Goal: Information Seeking & Learning: Learn about a topic

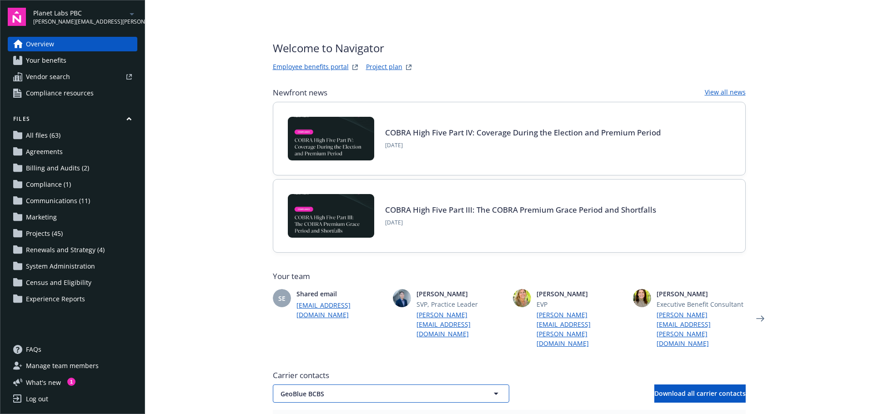
scroll to position [182, 0]
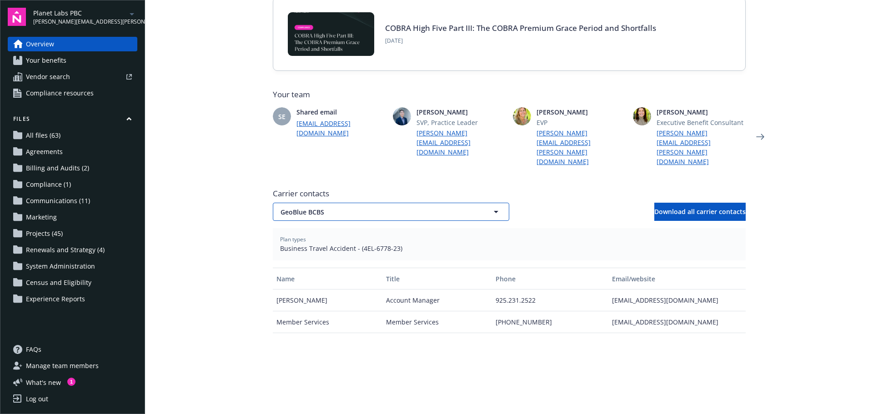
click at [321, 203] on button "GeoBlue BCBS" at bounding box center [391, 212] width 236 height 18
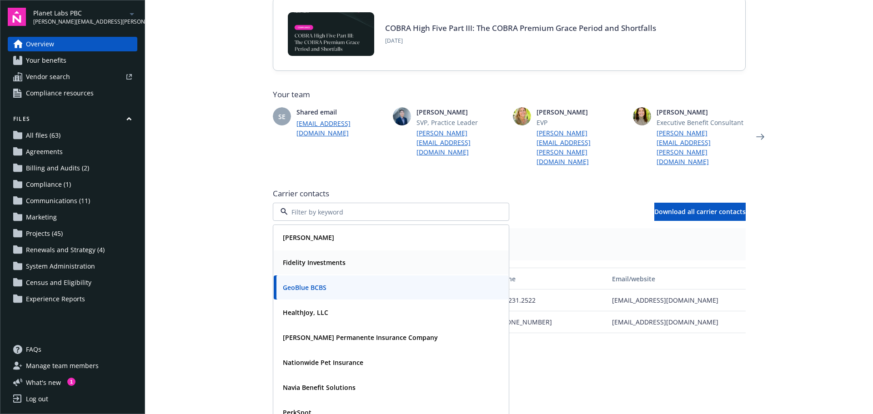
scroll to position [45, 0]
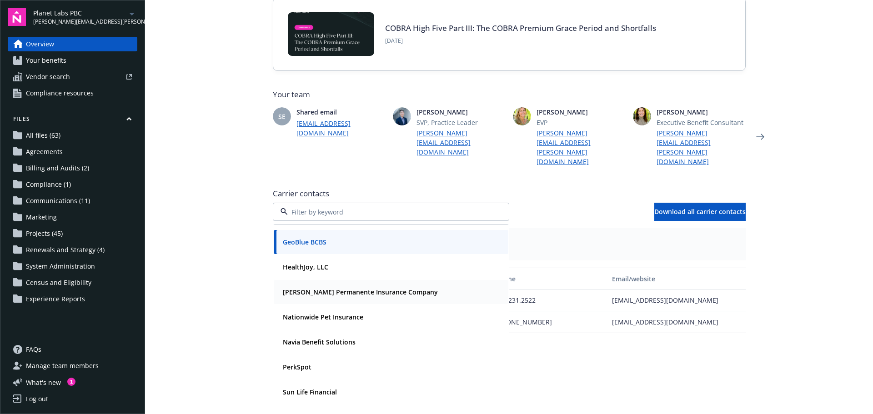
click at [323, 288] on strong "[PERSON_NAME] Permanente Insurance Company" at bounding box center [360, 292] width 155 height 9
